Goal: Information Seeking & Learning: Learn about a topic

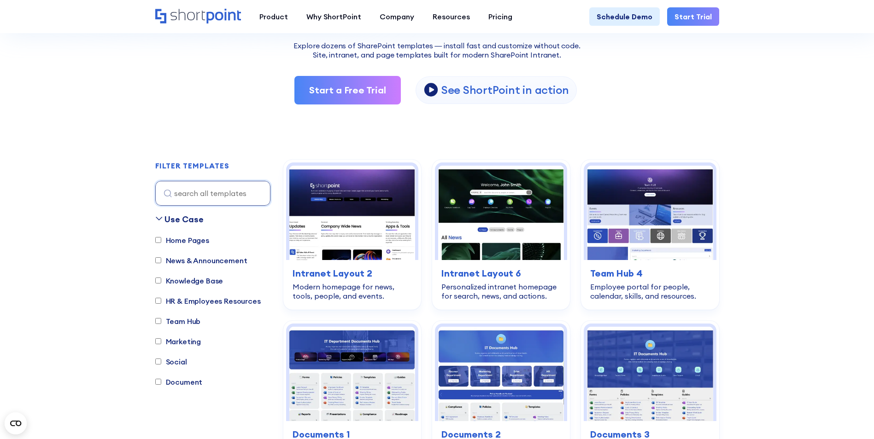
scroll to position [46, 0]
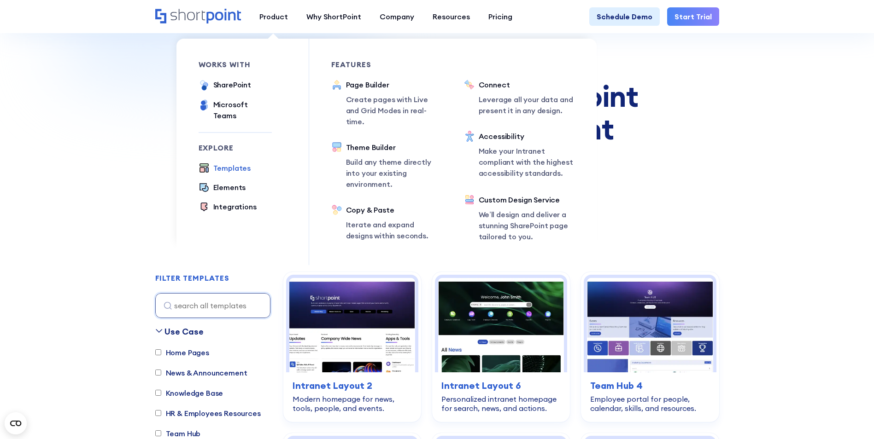
click at [222, 163] on div "Templates" at bounding box center [232, 168] width 38 height 11
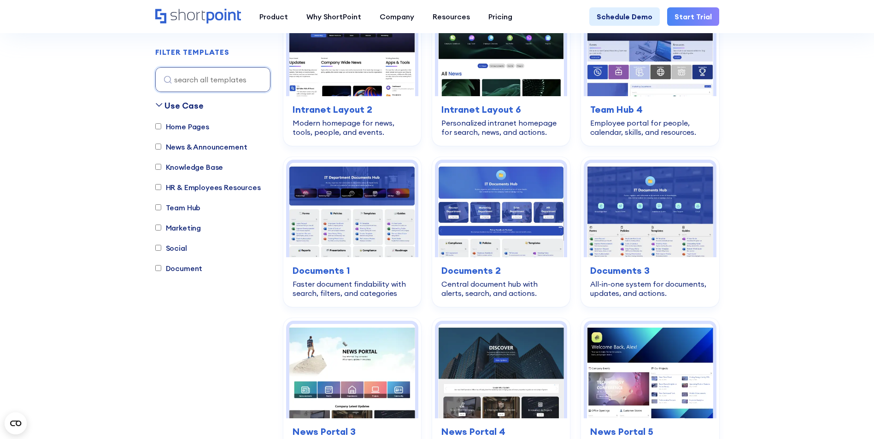
scroll to position [323, 0]
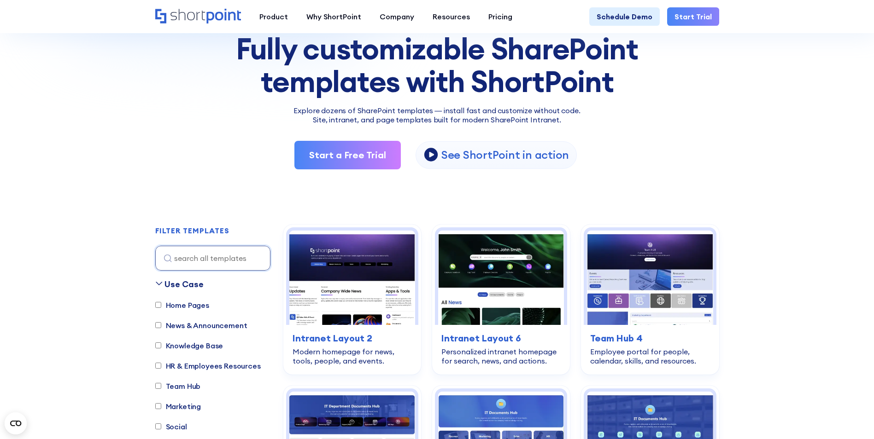
scroll to position [93, 0]
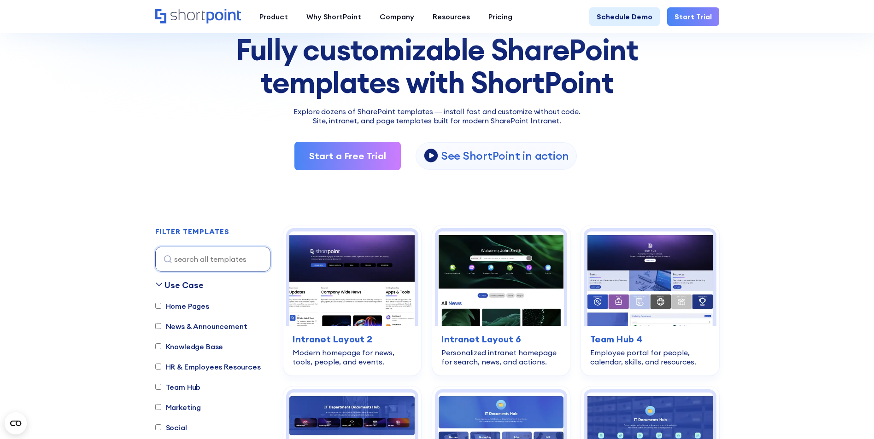
click at [85, 111] on img at bounding box center [331, 74] width 663 height 297
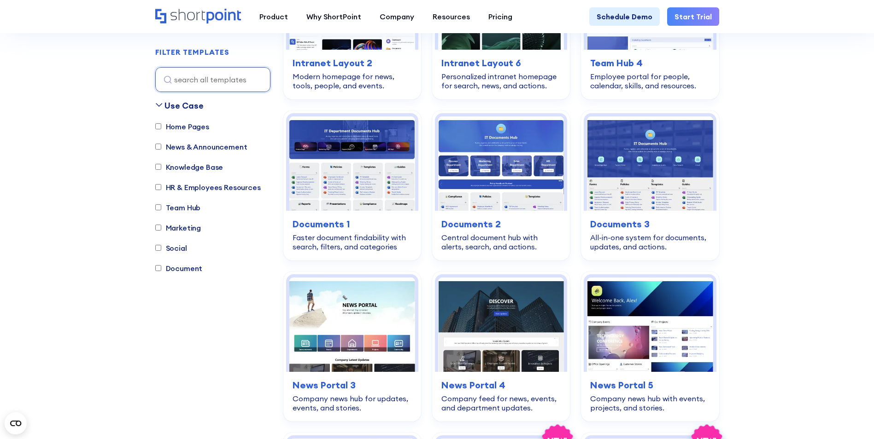
scroll to position [0, 0]
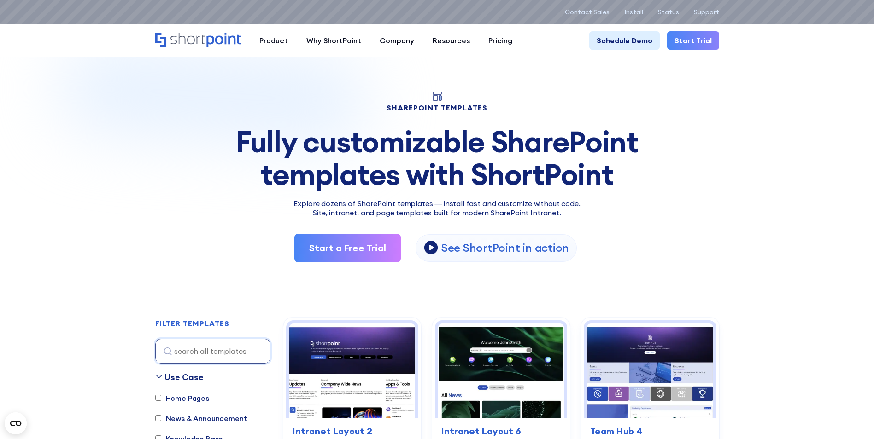
click at [183, 399] on label "Home Pages" at bounding box center [182, 398] width 54 height 11
click at [161, 399] on input "Home Pages" at bounding box center [158, 398] width 6 height 6
checkbox input "true"
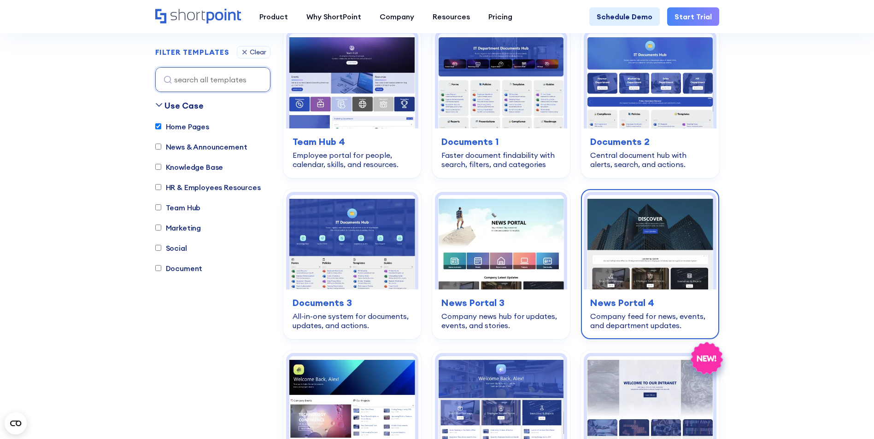
scroll to position [871, 0]
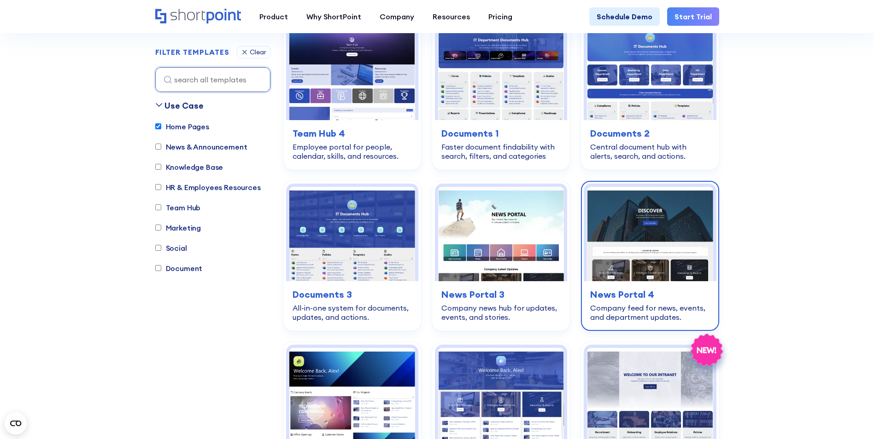
click at [665, 226] on img at bounding box center [650, 234] width 126 height 94
